Goal: Task Accomplishment & Management: Use online tool/utility

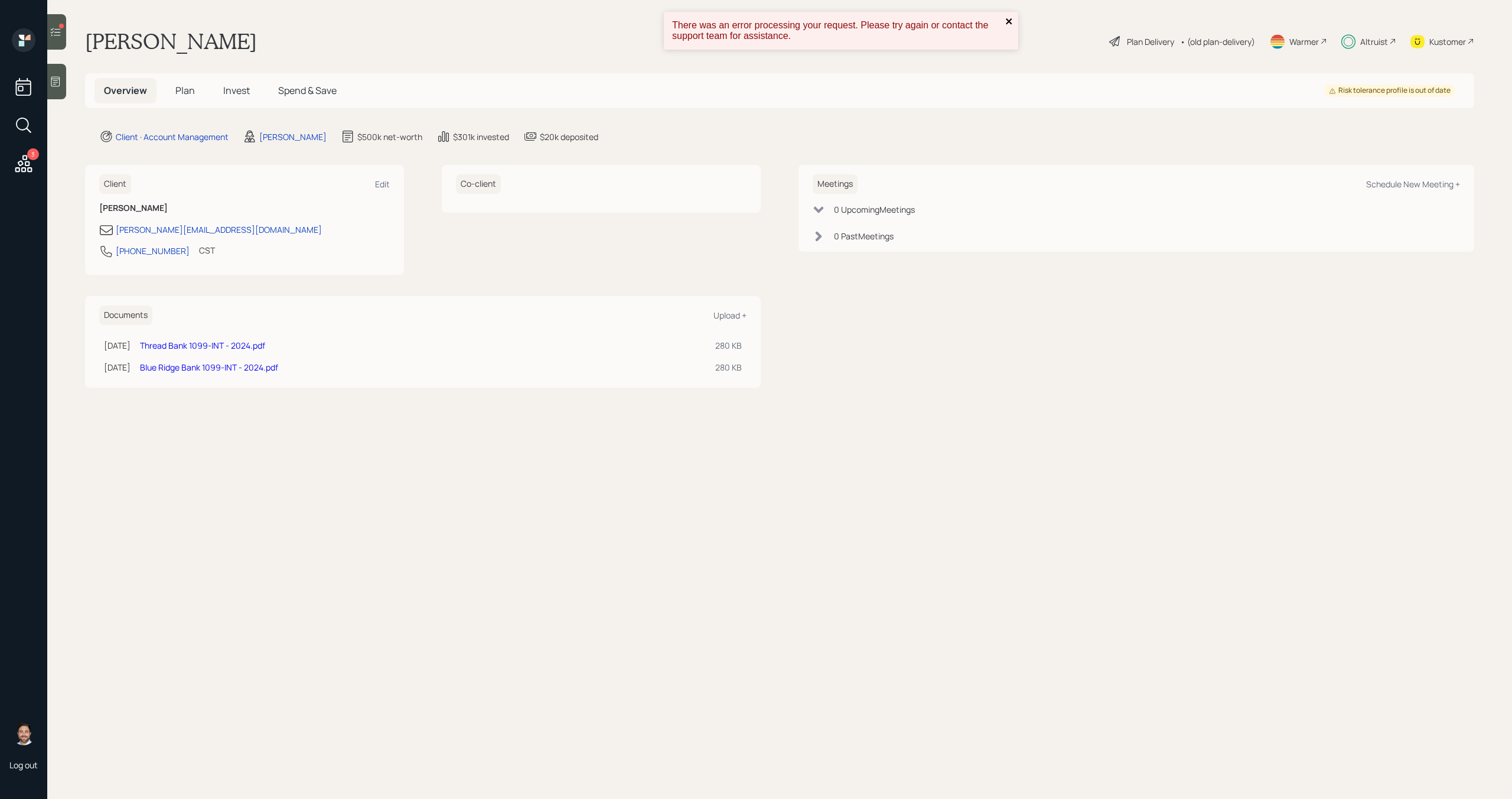
click at [1011, 20] on icon "close" at bounding box center [1009, 21] width 8 height 9
click at [241, 94] on span "Invest" at bounding box center [236, 90] width 27 height 13
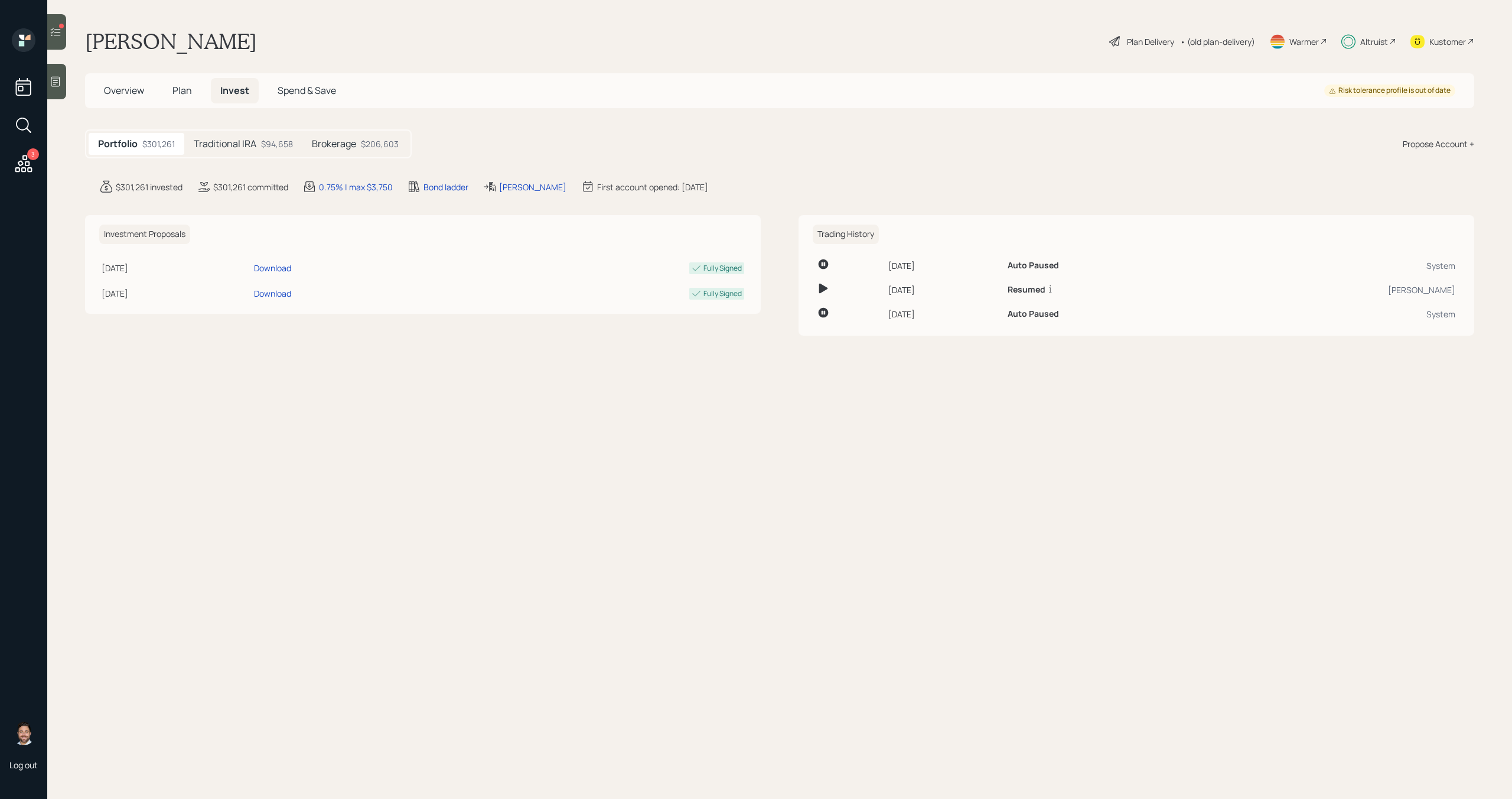
click at [27, 167] on icon at bounding box center [23, 163] width 21 height 21
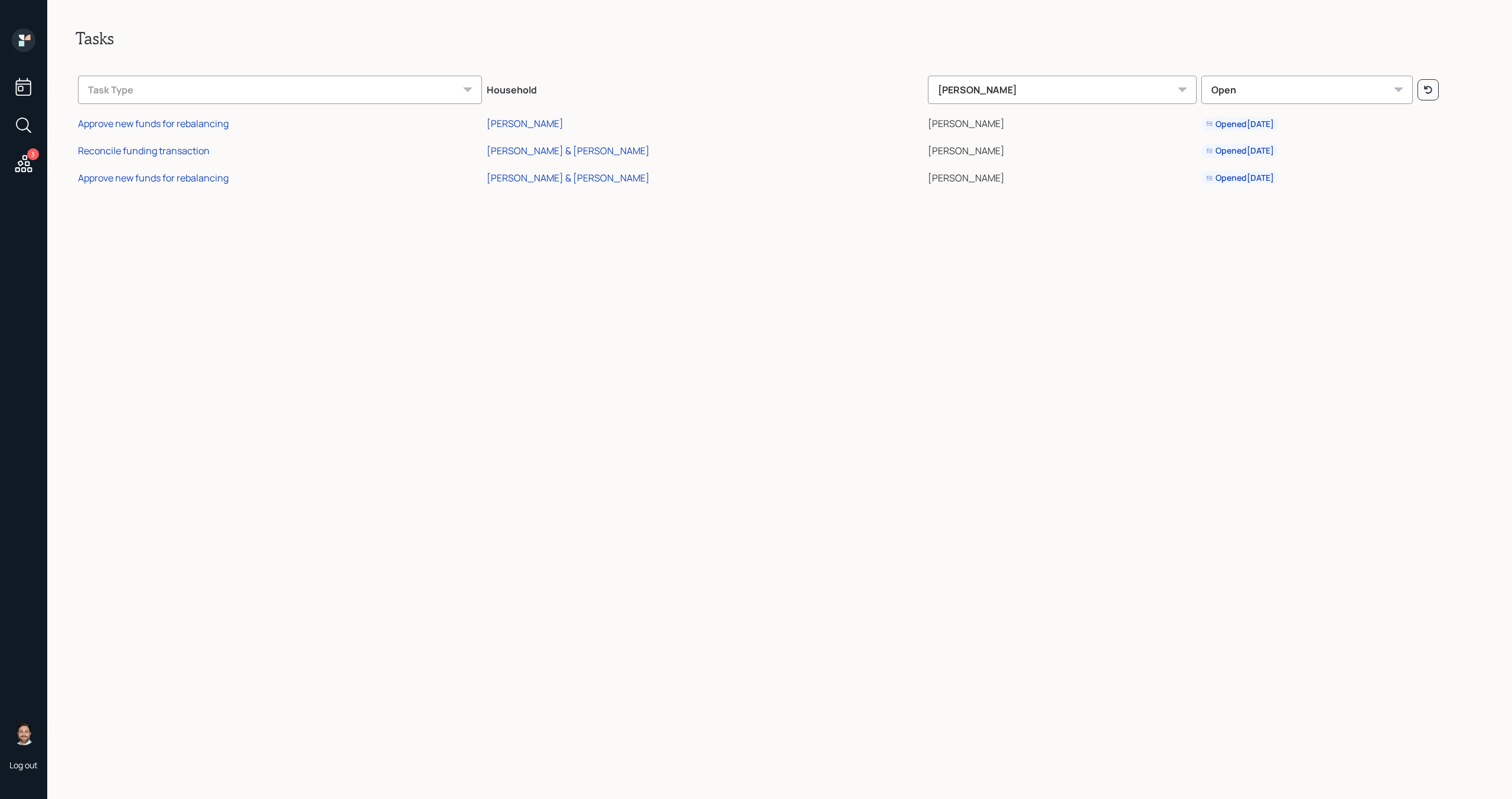
click at [30, 165] on icon at bounding box center [23, 163] width 21 height 21
click at [564, 126] on div "[PERSON_NAME]" at bounding box center [525, 123] width 77 height 13
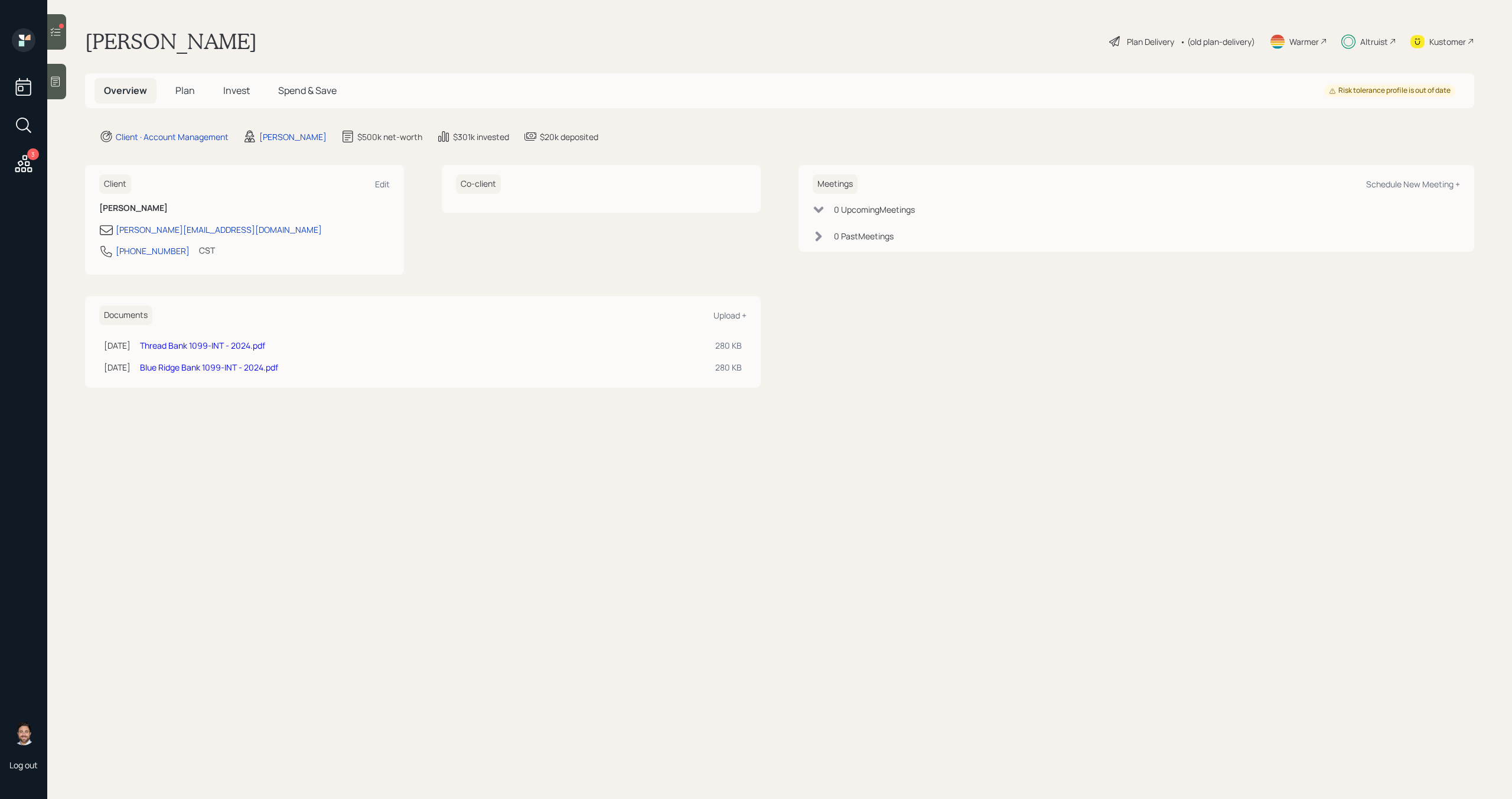
click at [26, 161] on icon at bounding box center [23, 163] width 21 height 21
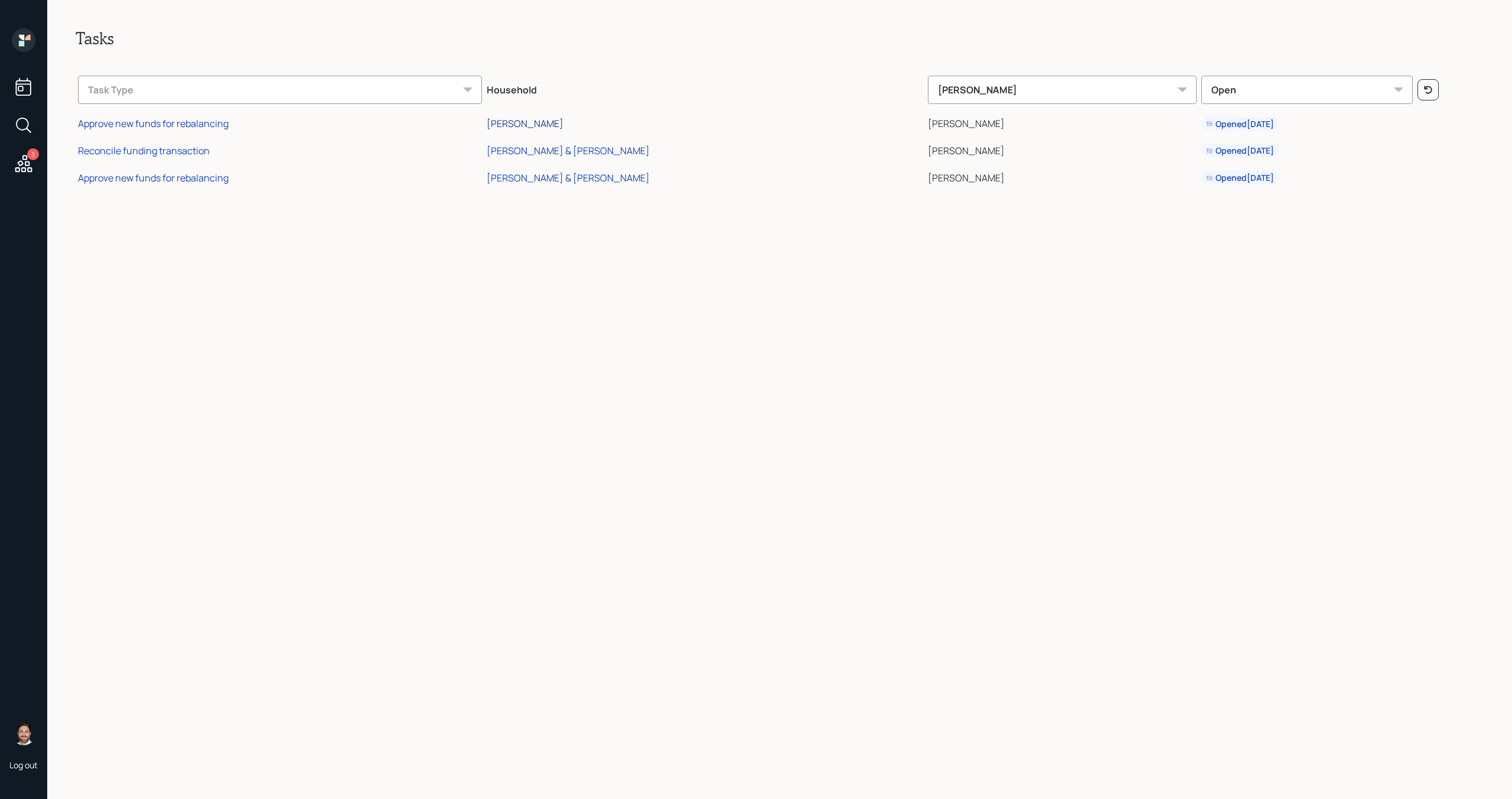
click at [564, 121] on div "[PERSON_NAME]" at bounding box center [525, 123] width 77 height 13
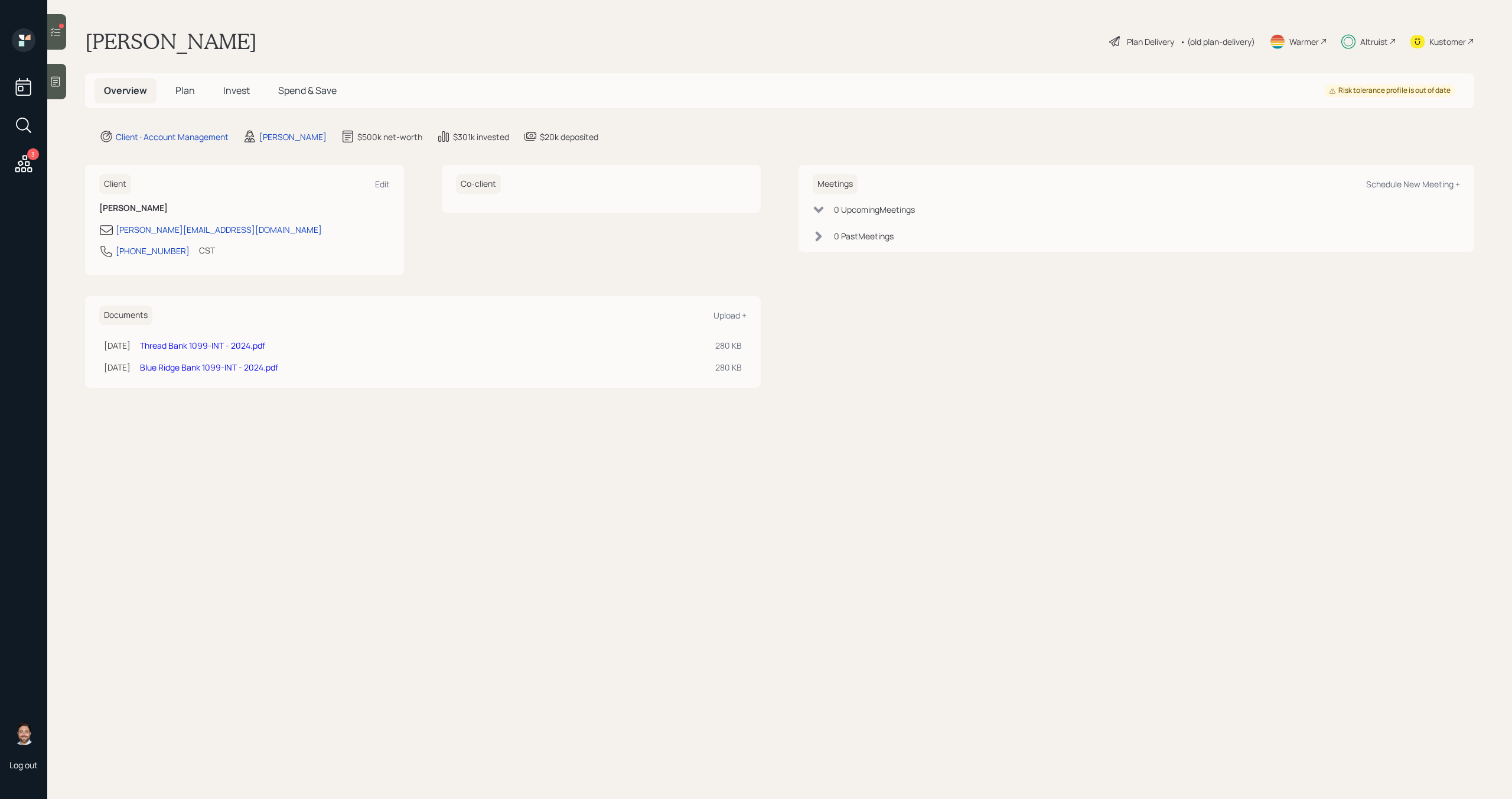
click at [56, 35] on icon at bounding box center [56, 32] width 12 height 12
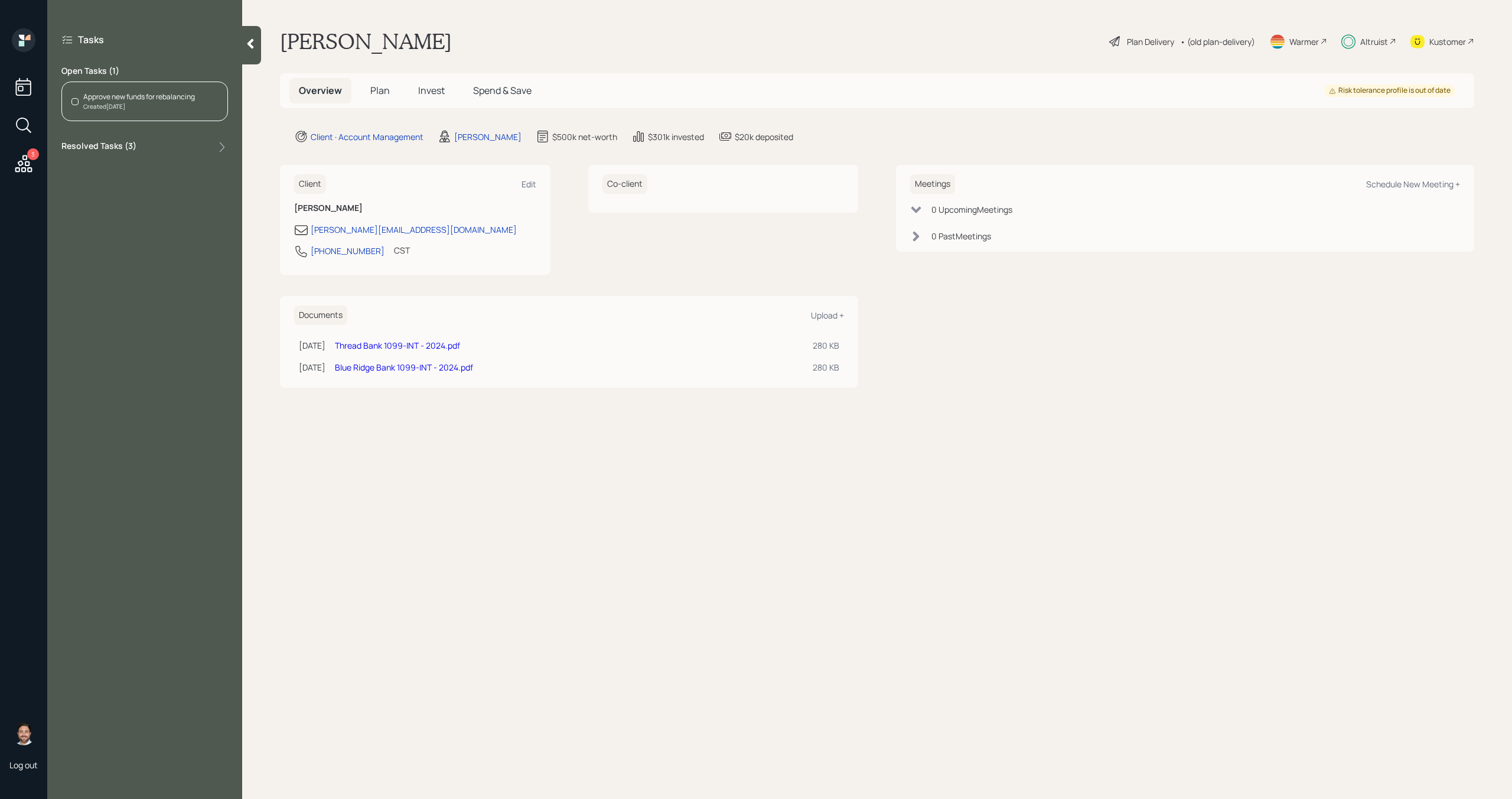
click at [128, 96] on div "Approve new funds for rebalancing" at bounding box center [139, 96] width 112 height 11
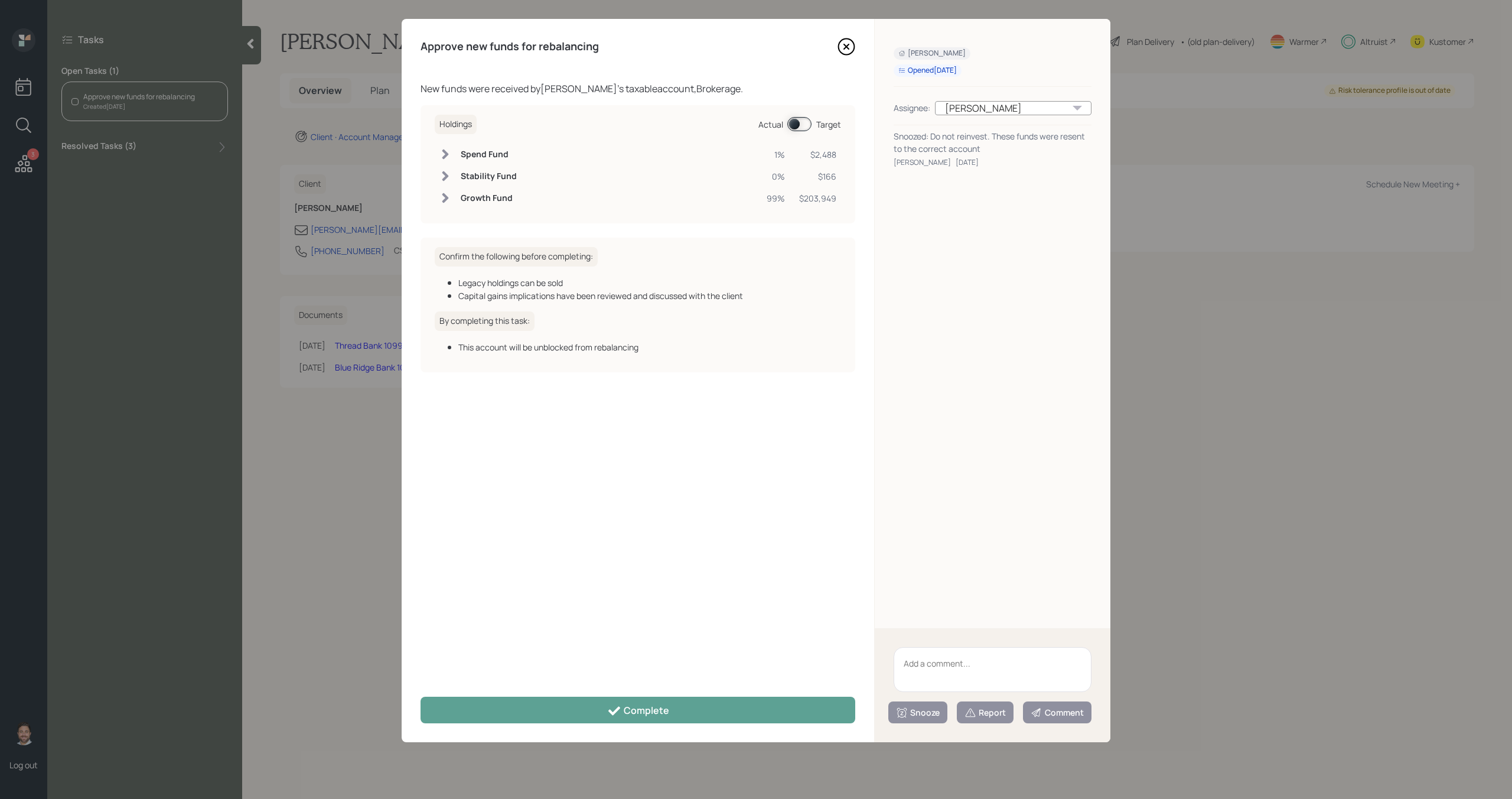
click at [1019, 664] on textarea at bounding box center [992, 669] width 198 height 45
click at [847, 45] on icon at bounding box center [846, 46] width 5 height 5
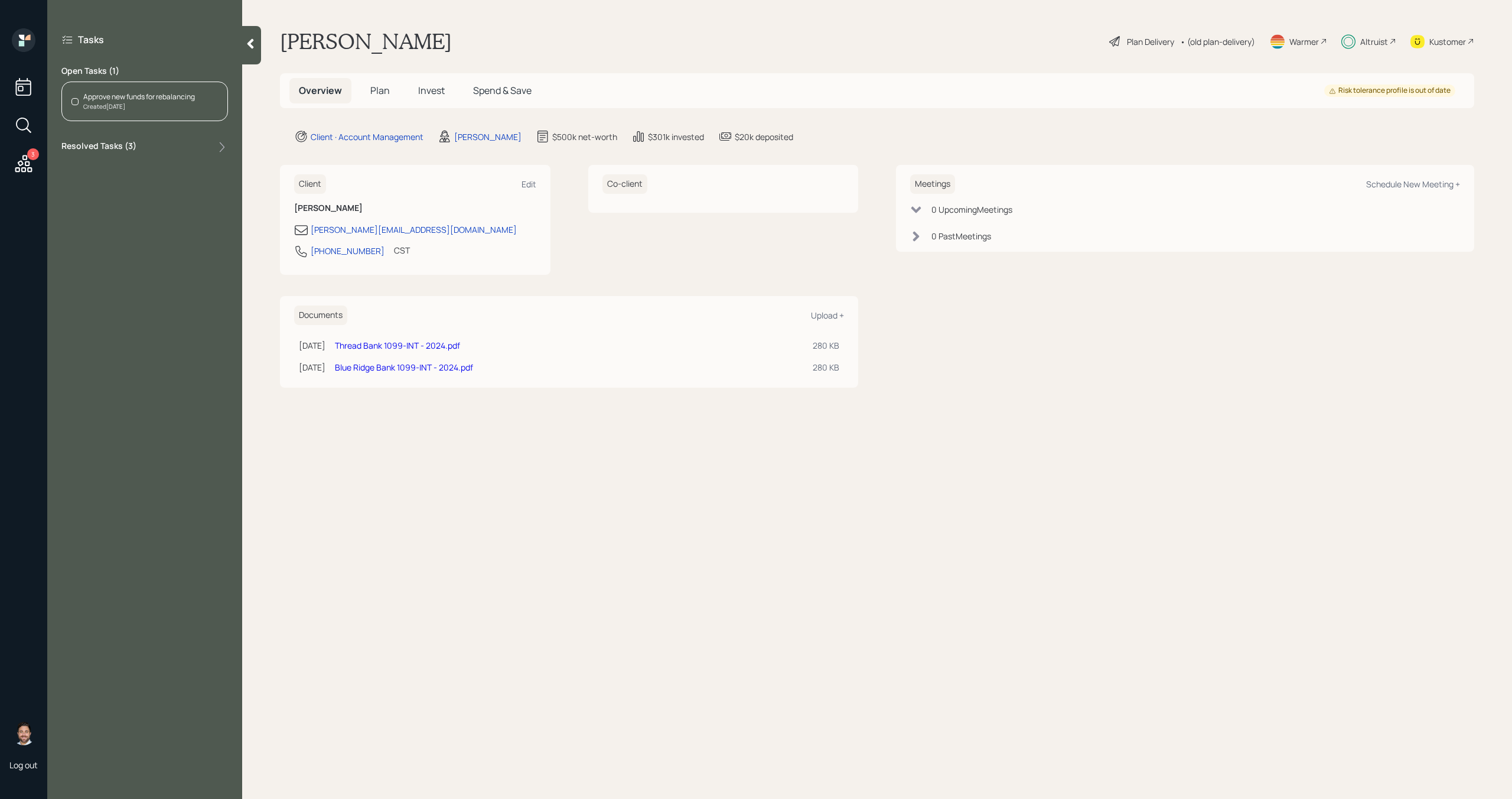
click at [493, 92] on span "Spend & Save" at bounding box center [502, 90] width 58 height 13
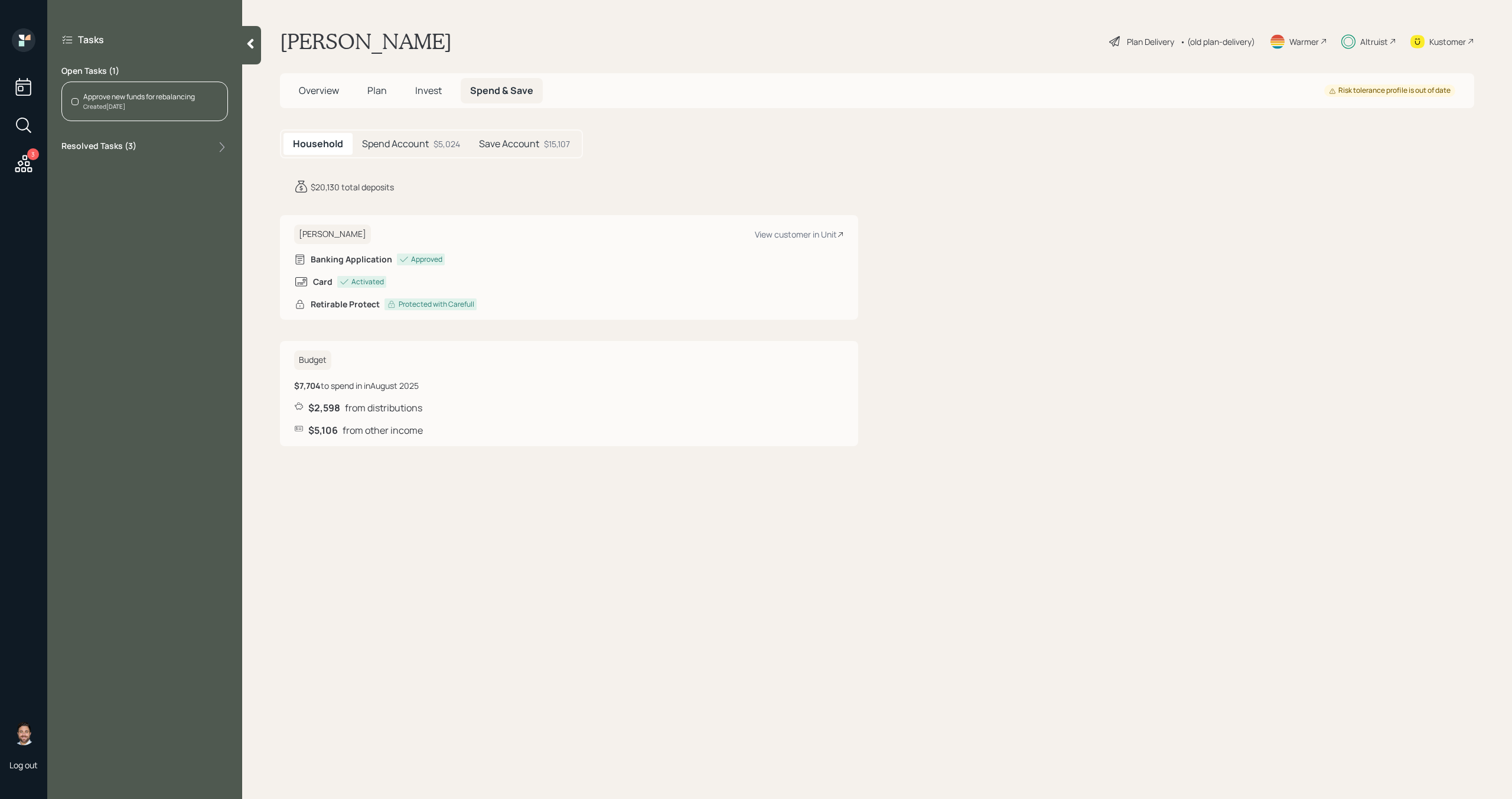
click at [503, 147] on h5 "Save Account" at bounding box center [509, 144] width 61 height 11
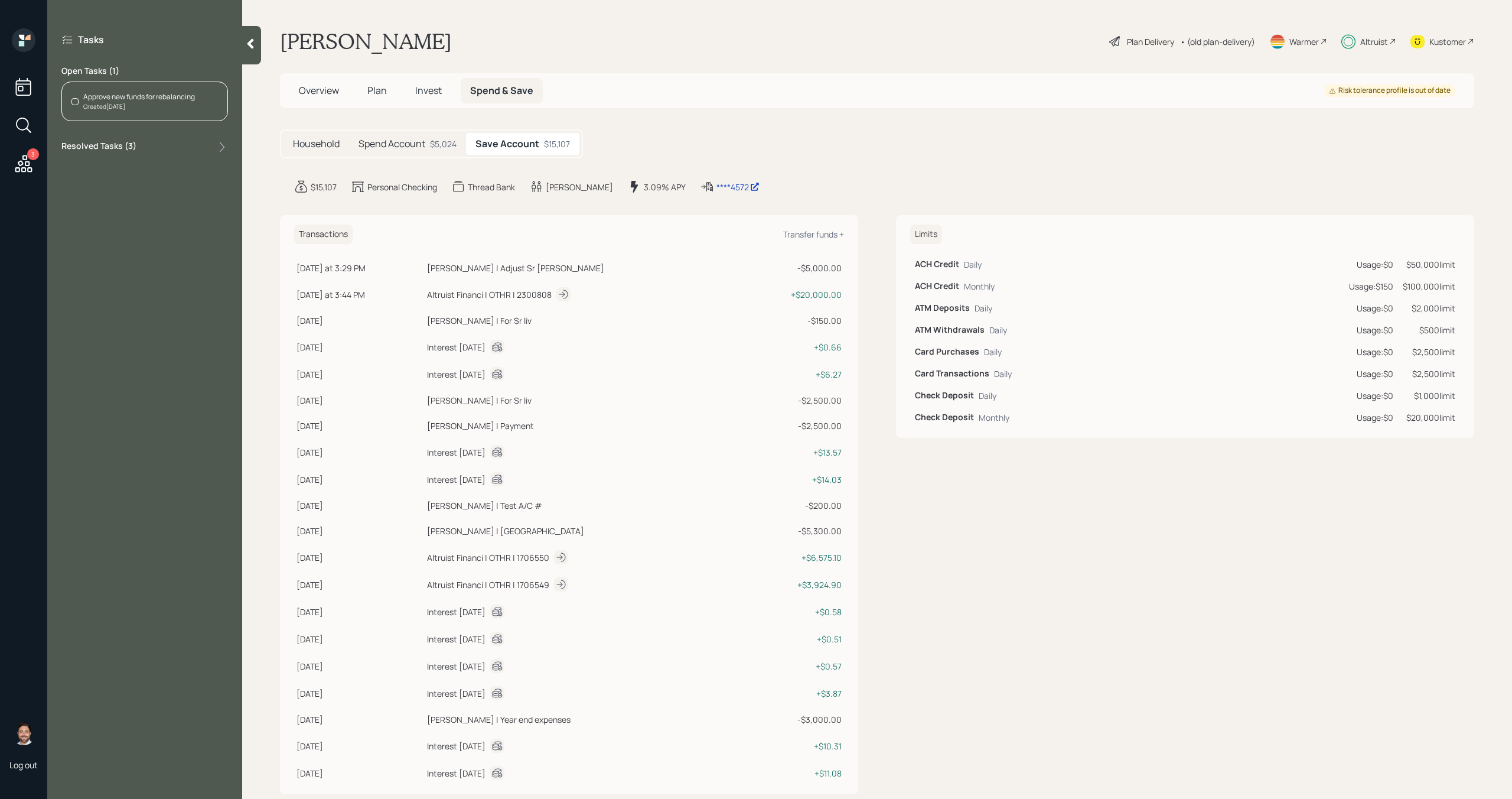
click at [193, 112] on div "Approve new funds for rebalancing Created [DATE]" at bounding box center [144, 101] width 167 height 39
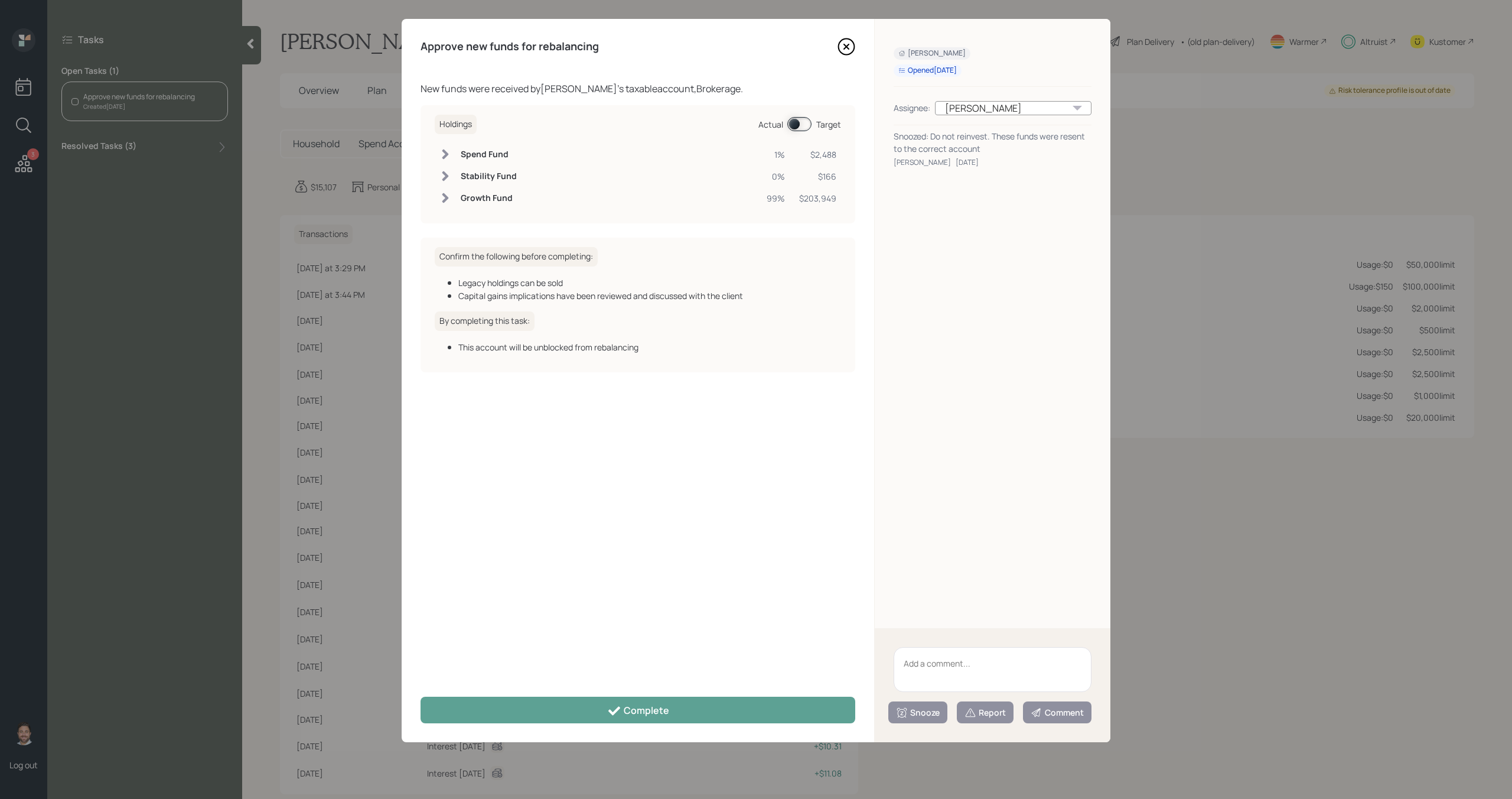
click at [803, 117] on span at bounding box center [799, 124] width 24 height 14
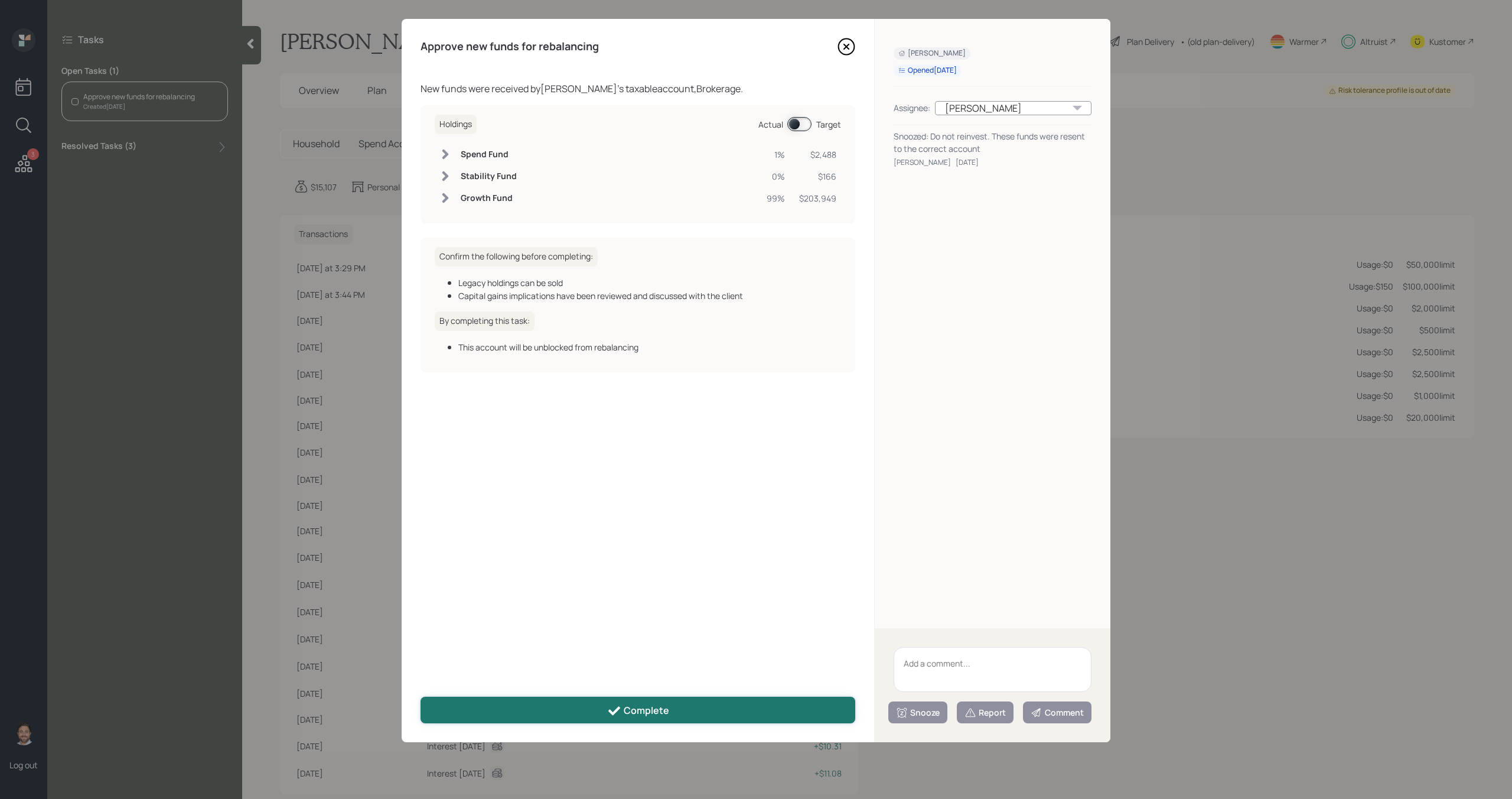
click at [741, 703] on button "Complete" at bounding box center [638, 710] width 435 height 27
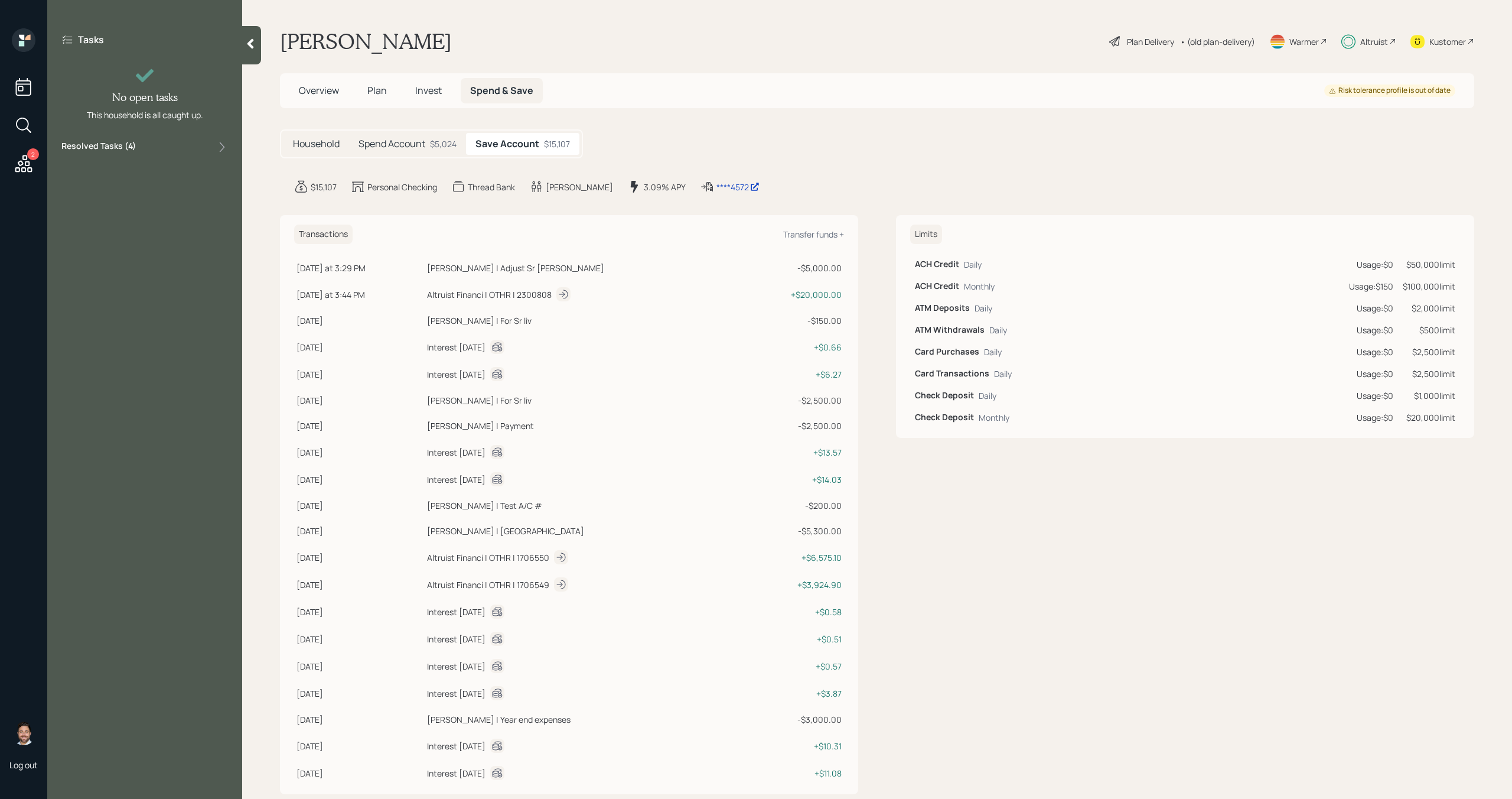
click at [252, 53] on div at bounding box center [251, 45] width 19 height 39
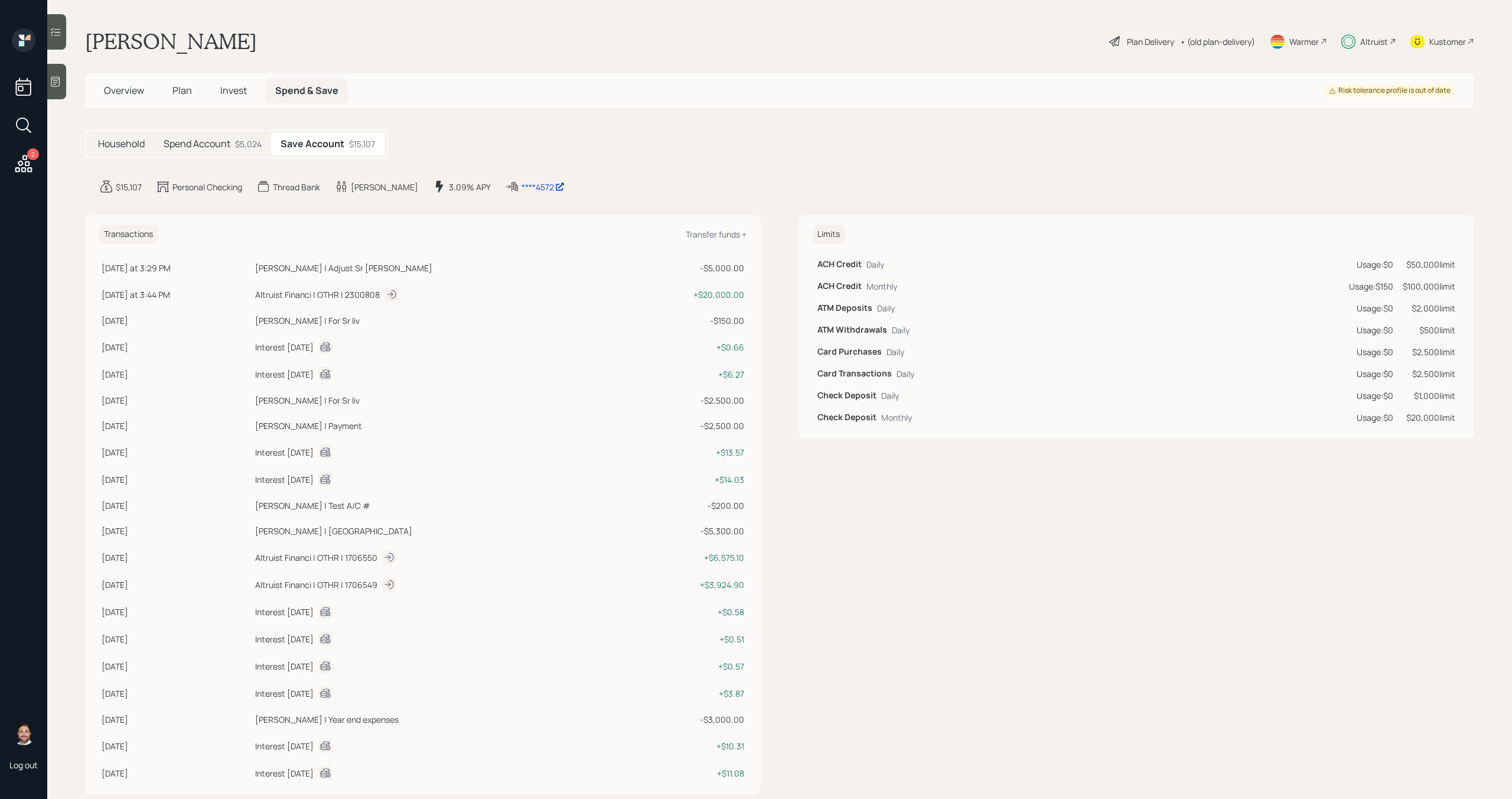
click at [30, 169] on icon at bounding box center [23, 163] width 21 height 21
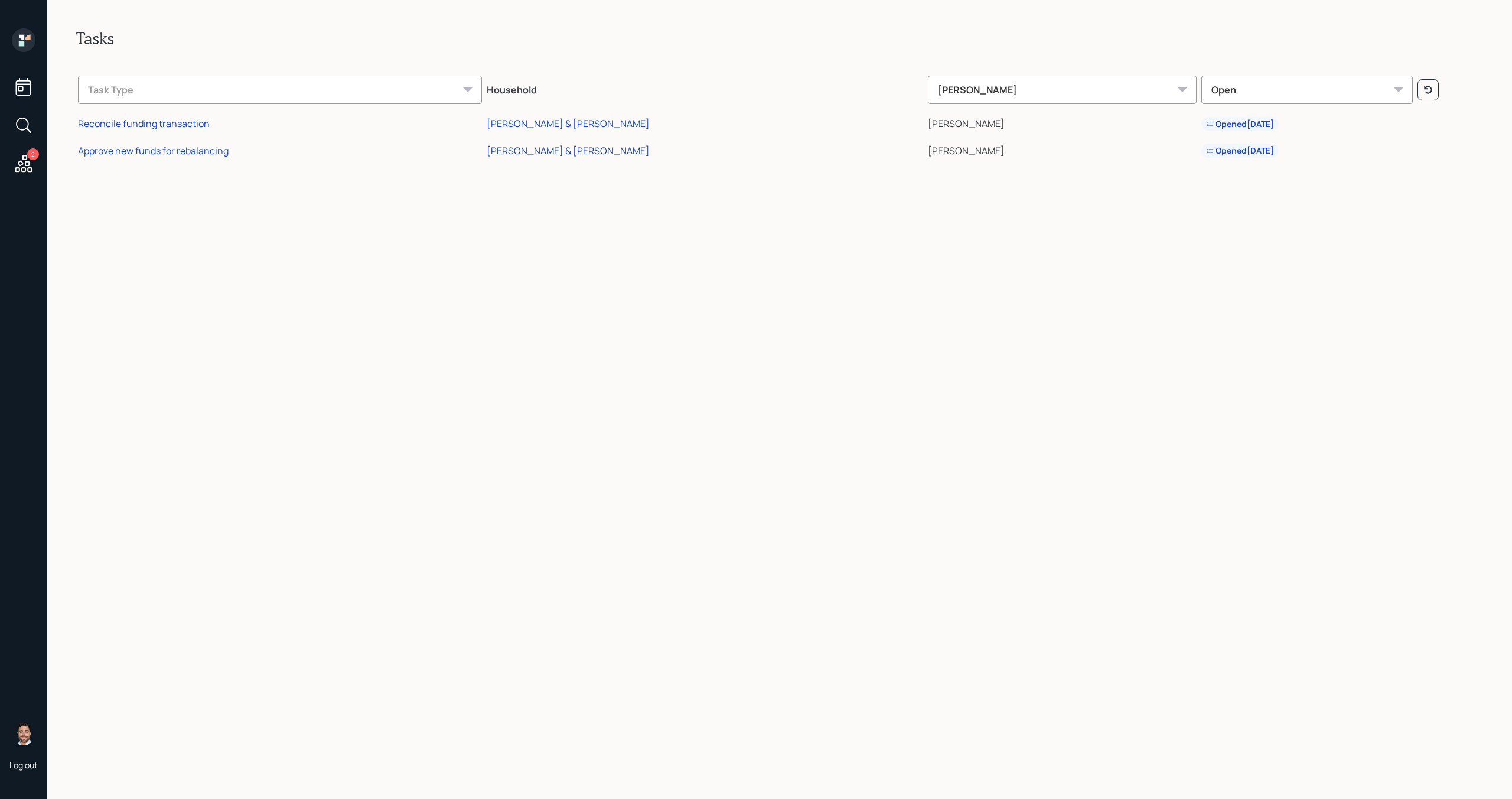
click at [617, 153] on div "[PERSON_NAME] & [PERSON_NAME]" at bounding box center [568, 151] width 163 height 13
